Goal: Transaction & Acquisition: Purchase product/service

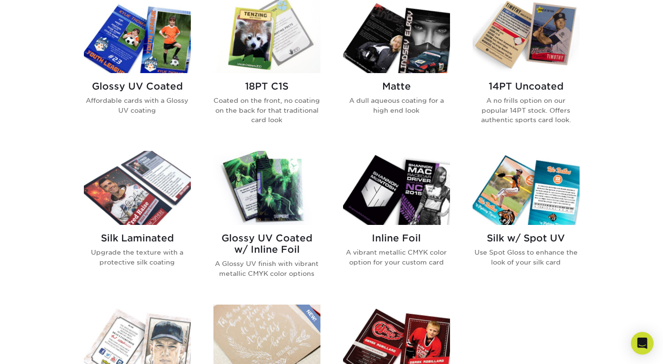
scroll to position [483, 0]
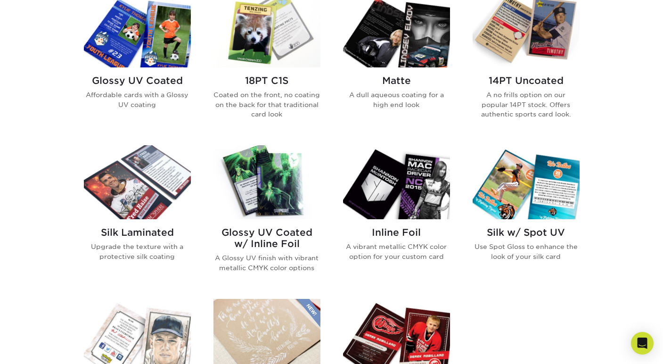
click at [269, 177] on img at bounding box center [266, 182] width 107 height 74
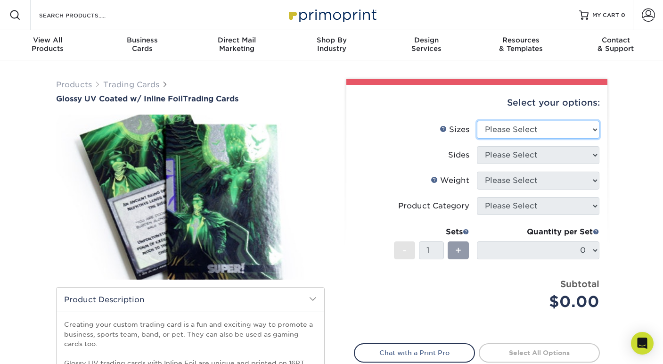
select select "2.50x3.50"
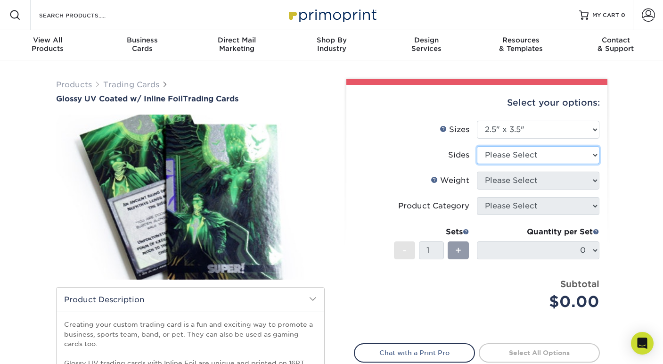
select select "2ba18f74-0f96-487e-8b6e-985b404b3305"
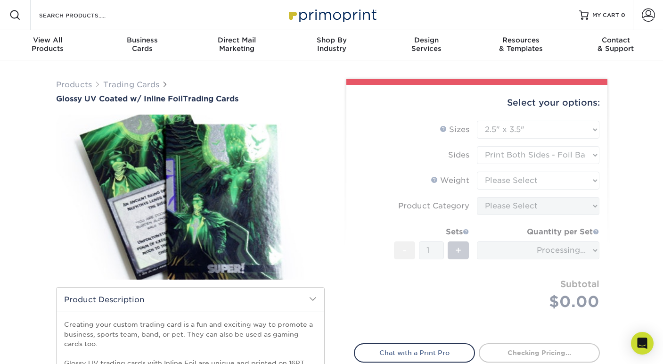
click at [523, 182] on form "Sizes Help Sizes Please Select 2.5" x 3.5" Sides Please Select 16PT - 1" at bounding box center [477, 227] width 246 height 212
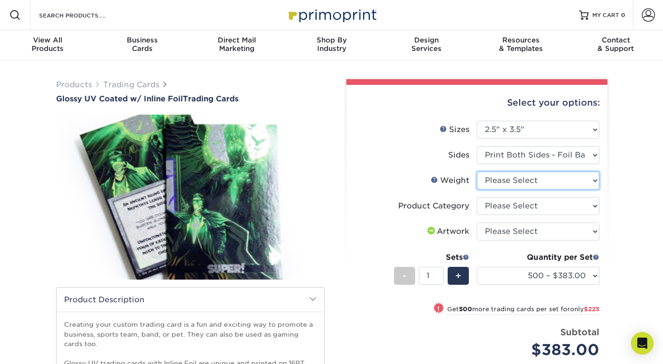
select select "16PT"
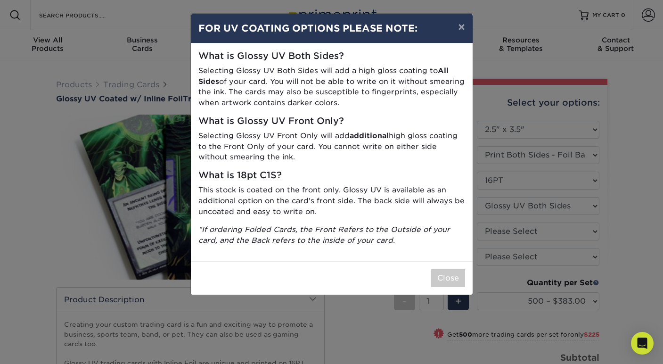
click at [435, 249] on div "What is Glossy UV Both Sides? Selecting Glossy UV Both Sides will add a high gl…" at bounding box center [332, 152] width 282 height 218
click at [461, 25] on button "×" at bounding box center [462, 27] width 22 height 26
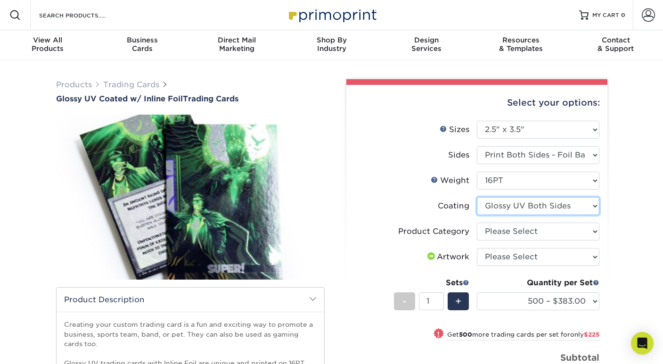
select select "-1"
select select
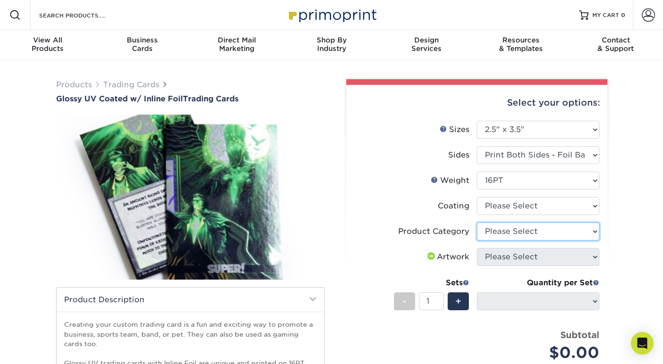
select select "c2f9bce9-36c2-409d-b101-c29d9d031e18"
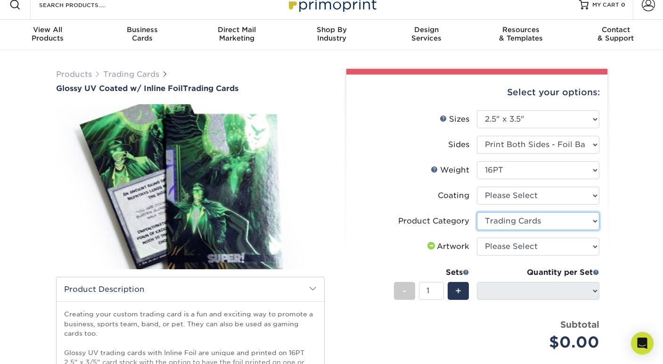
scroll to position [16, 0]
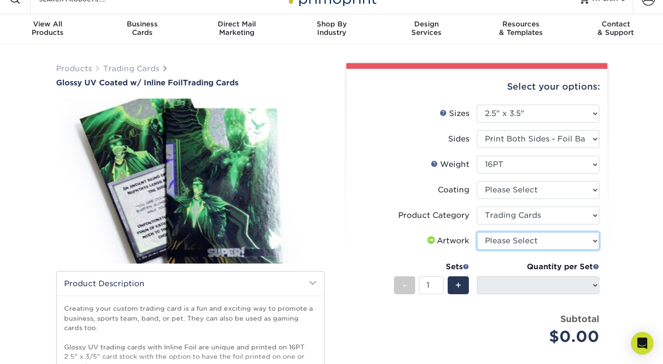
select select "upload"
click at [463, 286] on div "+" at bounding box center [458, 285] width 21 height 18
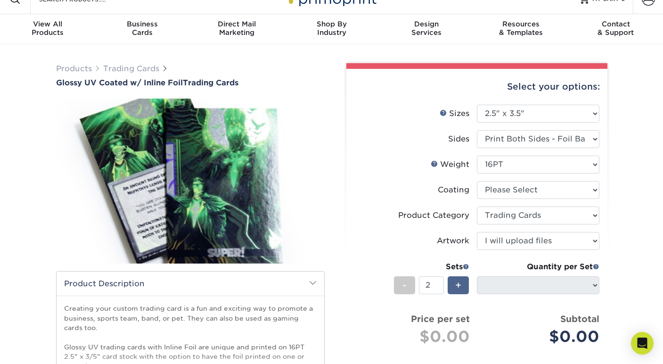
click at [463, 286] on div "+" at bounding box center [458, 285] width 21 height 18
click at [466, 265] on span at bounding box center [466, 266] width 7 height 7
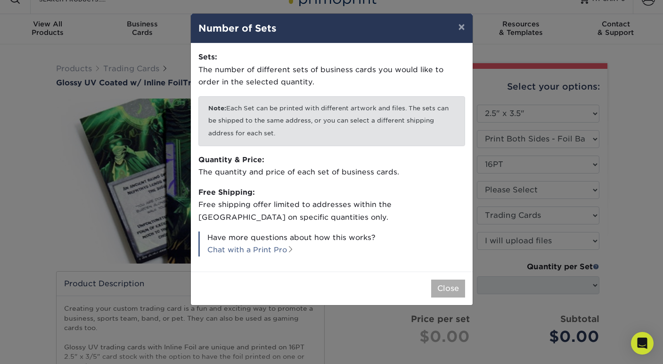
click at [443, 284] on button "Close" at bounding box center [448, 288] width 34 height 18
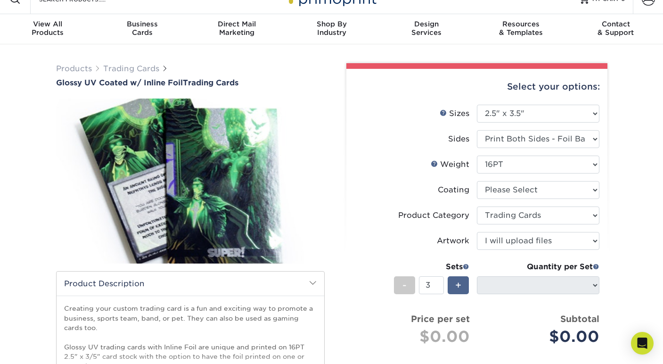
click at [458, 282] on span "+" at bounding box center [458, 285] width 6 height 14
click at [461, 287] on span "+" at bounding box center [458, 285] width 6 height 14
click at [589, 267] on div "Quantity per Set" at bounding box center [538, 266] width 123 height 11
click at [594, 262] on div "Quantity per Set" at bounding box center [538, 266] width 123 height 11
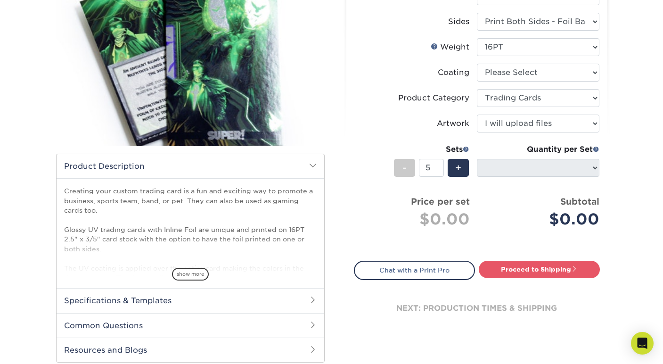
scroll to position [140, 0]
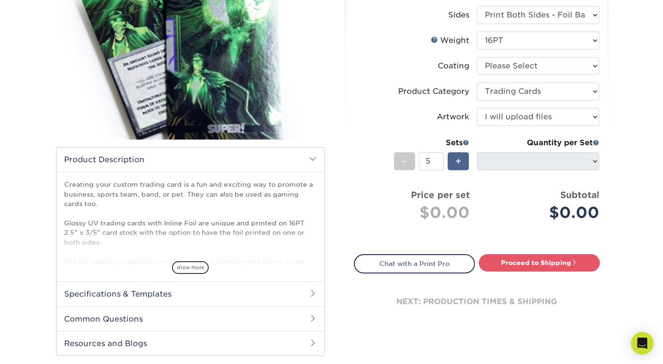
click at [461, 163] on span "+" at bounding box center [458, 161] width 6 height 14
click at [397, 157] on div "-" at bounding box center [404, 161] width 21 height 18
type input "3"
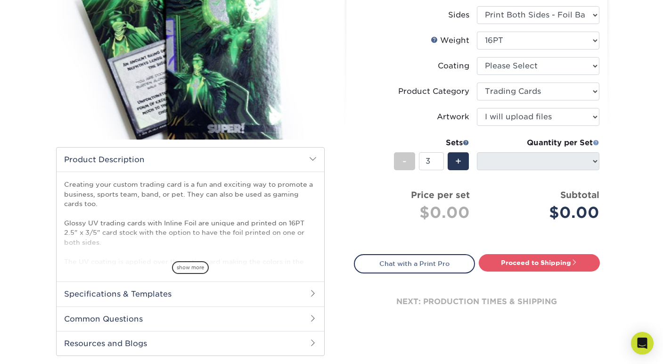
click at [597, 142] on span at bounding box center [596, 142] width 7 height 7
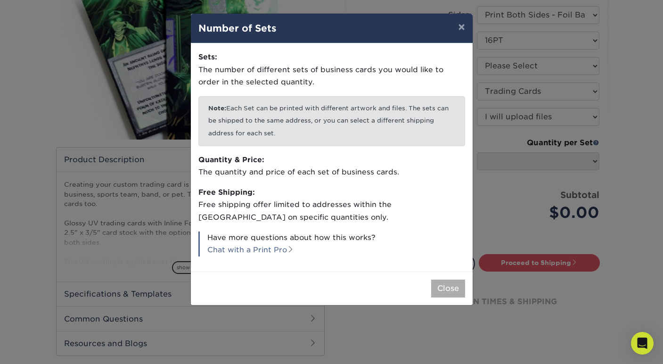
click at [455, 285] on button "Close" at bounding box center [448, 288] width 34 height 18
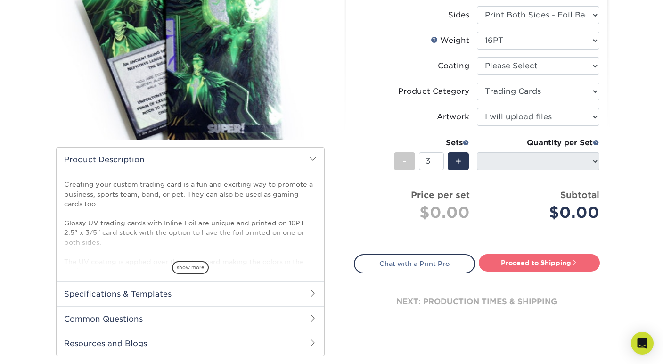
click at [534, 260] on link "Proceed to Shipping" at bounding box center [539, 262] width 121 height 17
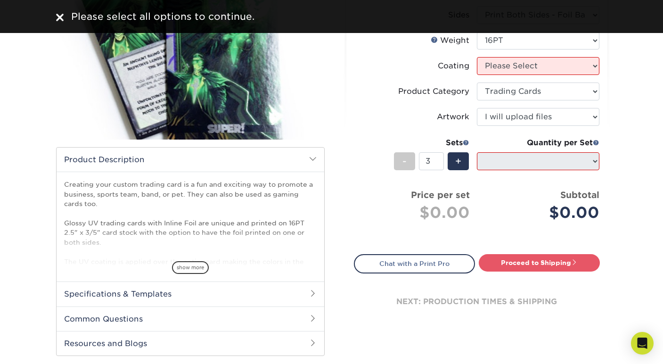
click at [250, 91] on img at bounding box center [190, 57] width 269 height 186
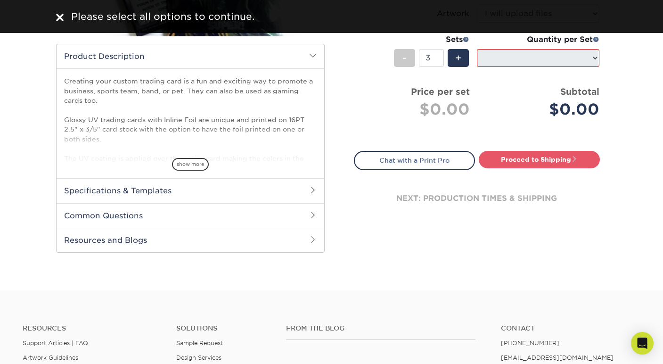
scroll to position [247, 0]
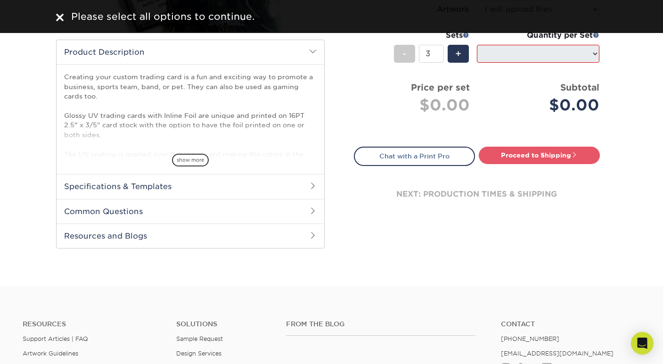
click at [131, 187] on h2 "Specifications & Templates" at bounding box center [191, 186] width 268 height 25
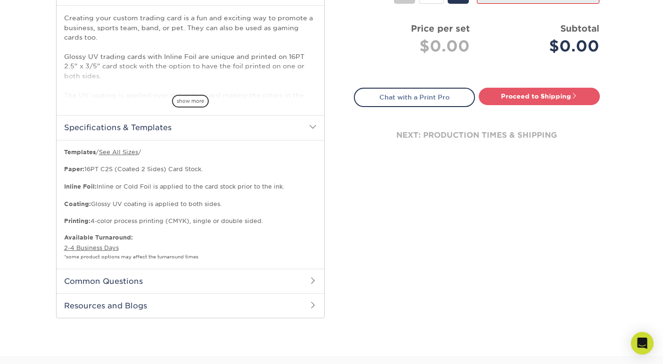
scroll to position [328, 0]
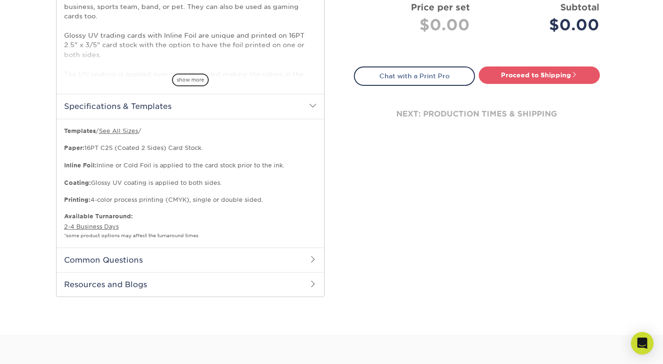
click at [126, 257] on h2 "Common Questions" at bounding box center [191, 259] width 268 height 25
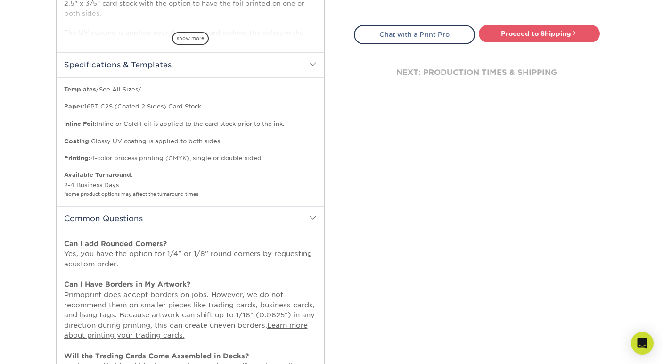
scroll to position [506, 0]
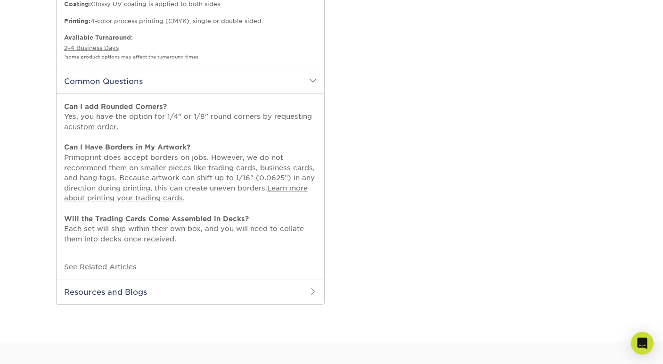
click at [118, 262] on p "See Related Articles" at bounding box center [190, 267] width 253 height 10
click at [116, 279] on h2 "Resources and Blogs" at bounding box center [191, 291] width 268 height 25
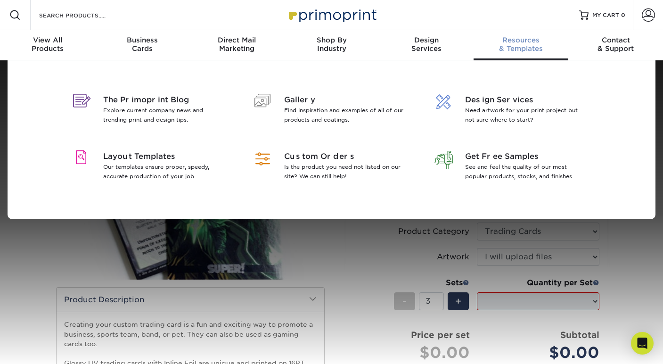
scroll to position [0, 0]
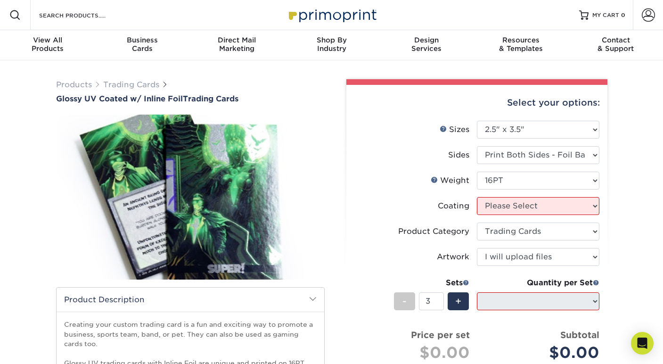
click at [389, 288] on li "Sets - 3 + Quantity per Set 500 – $383.00 1000 – $608.00 2500 – $883.00 5000 – …" at bounding box center [476, 300] width 245 height 55
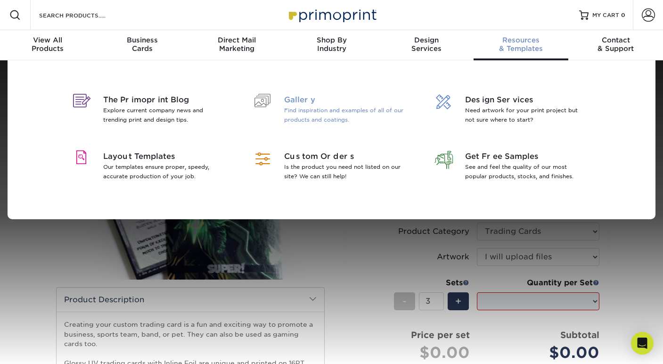
click at [337, 101] on span "Gallery" at bounding box center [345, 99] width 122 height 11
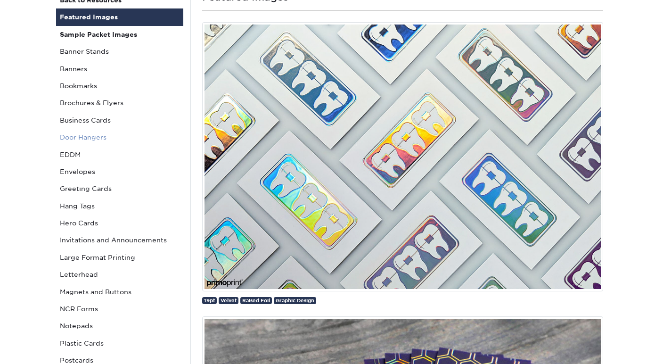
scroll to position [110, 0]
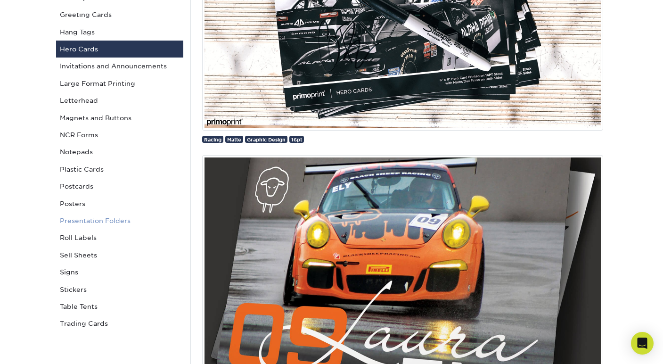
scroll to position [285, 0]
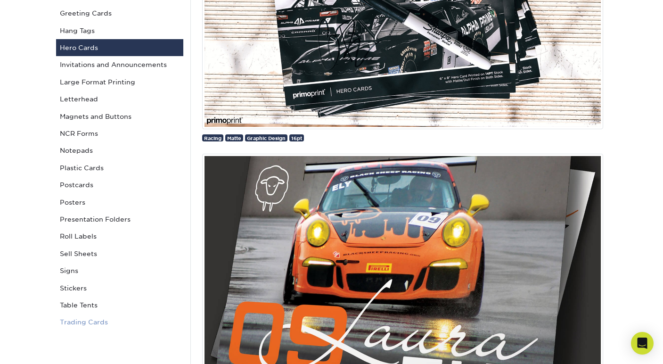
click at [81, 313] on link "Trading Cards" at bounding box center [119, 321] width 127 height 17
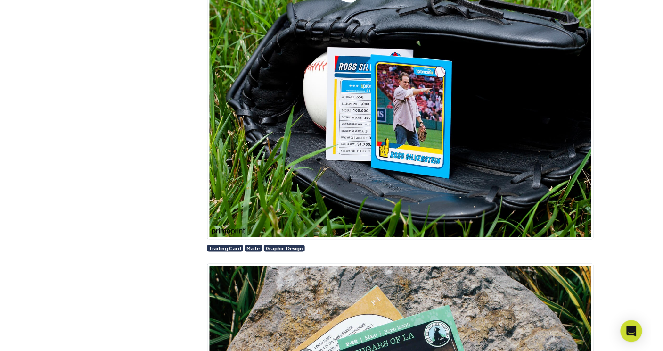
scroll to position [1046, 0]
